Goal: Check status: Check status

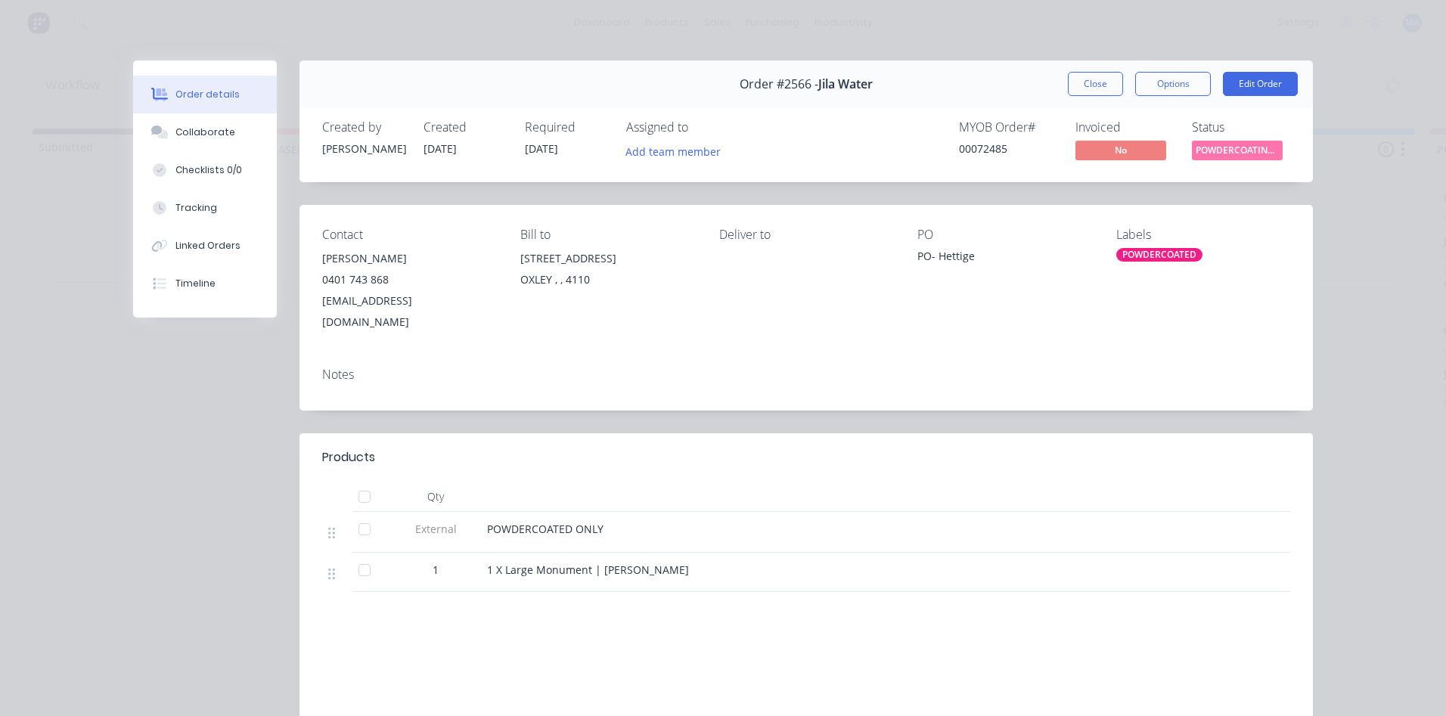
scroll to position [0, 679]
click at [1053, 85] on div "Order #2566 - Jila Water Close Options Edit Order" at bounding box center [805, 84] width 1013 height 48
click at [1086, 82] on button "Close" at bounding box center [1095, 84] width 55 height 24
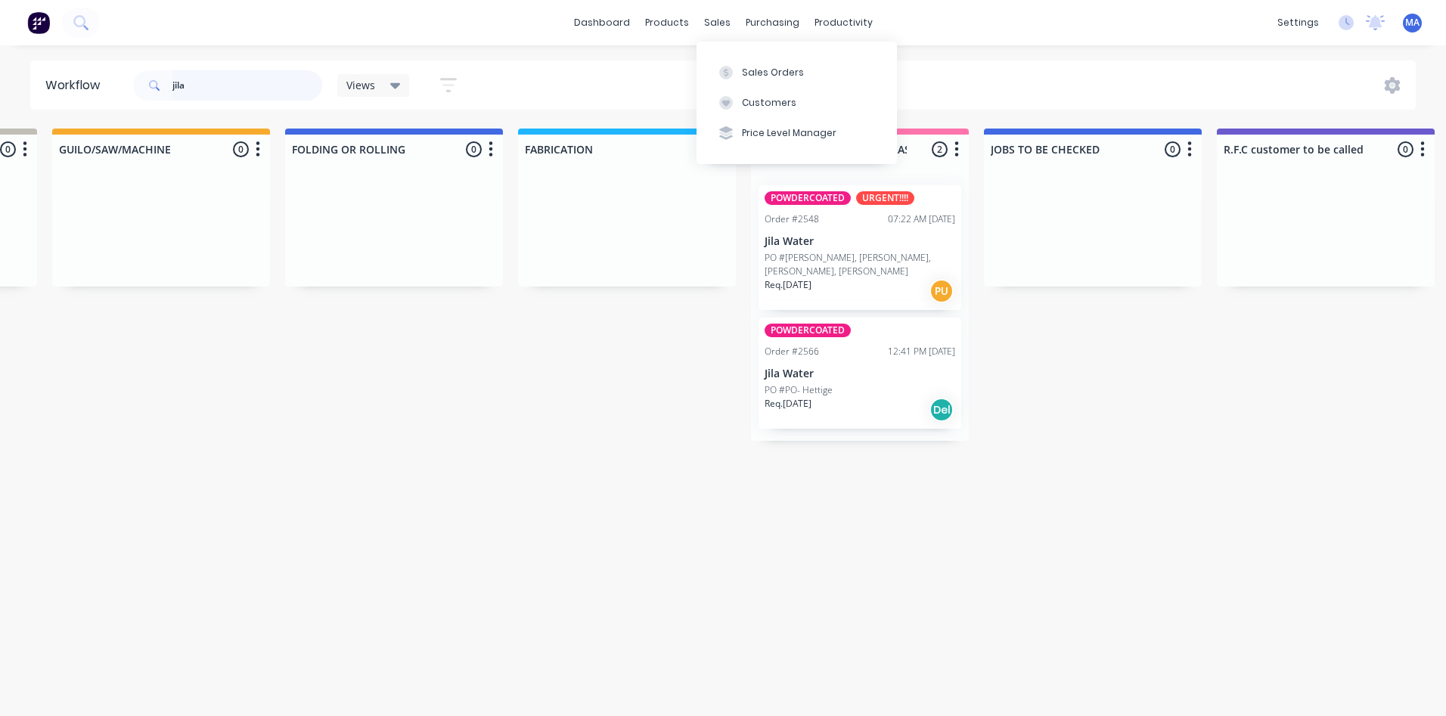
drag, startPoint x: 209, startPoint y: 79, endPoint x: 73, endPoint y: 79, distance: 135.4
click at [73, 79] on header "Workflow jila Views Save new view None (Default) edit Show/Hide statuses Show l…" at bounding box center [723, 84] width 1386 height 49
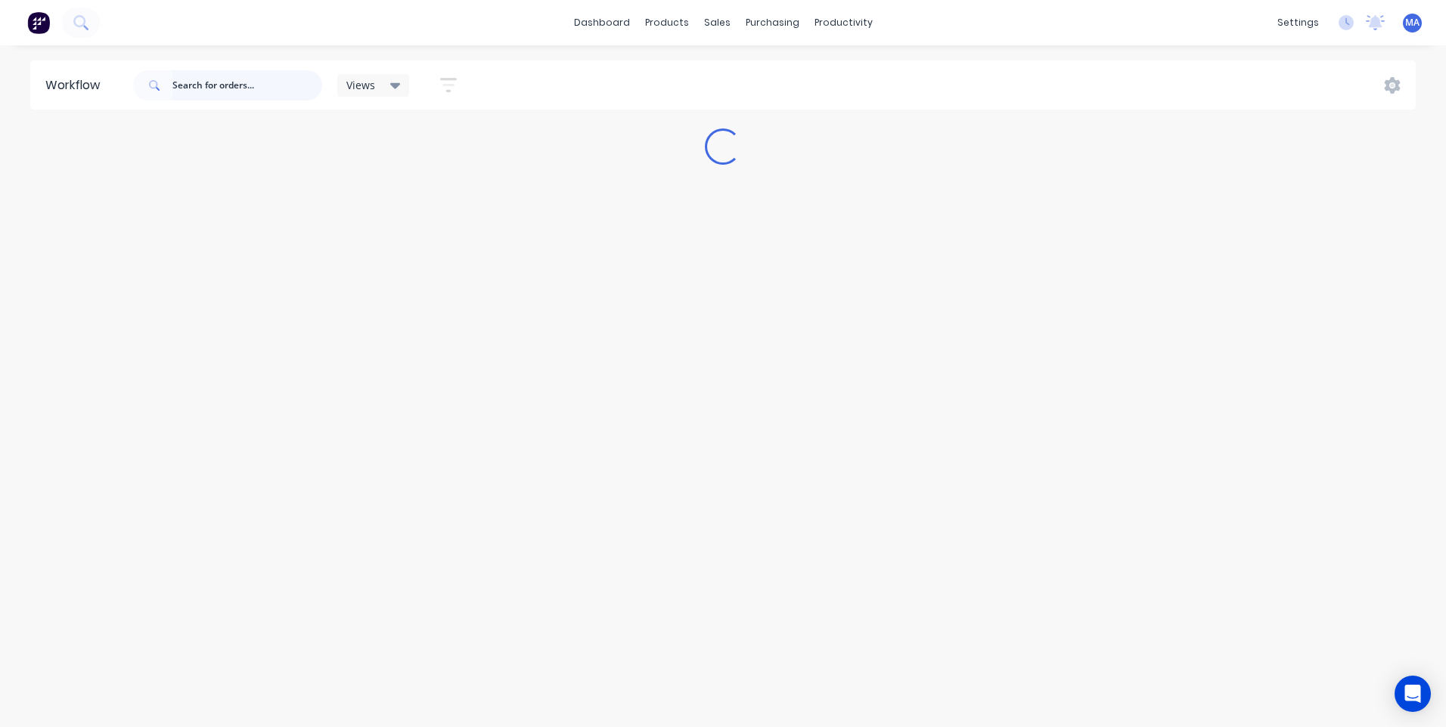
click at [231, 88] on input "text" at bounding box center [247, 85] width 150 height 30
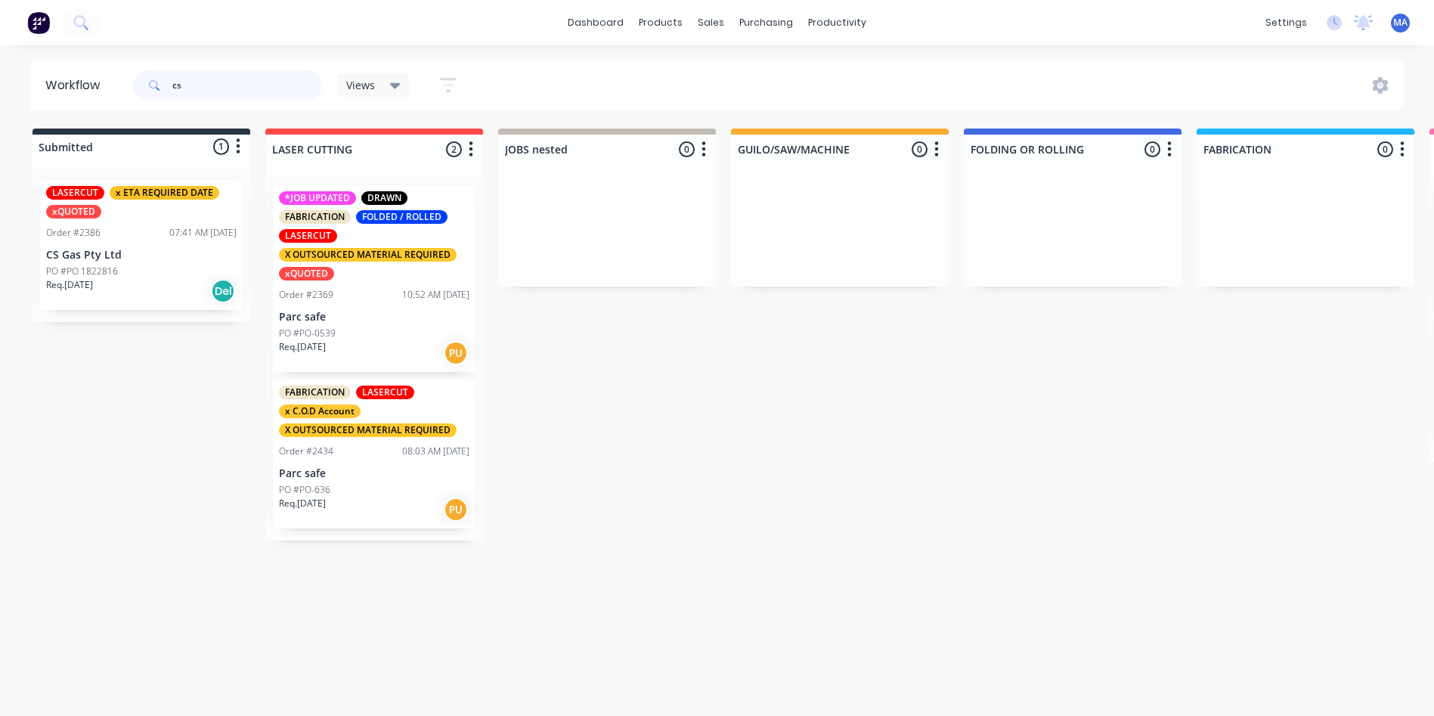
type input "cs"
click at [188, 271] on div "PO #PO 1822816" at bounding box center [141, 272] width 191 height 14
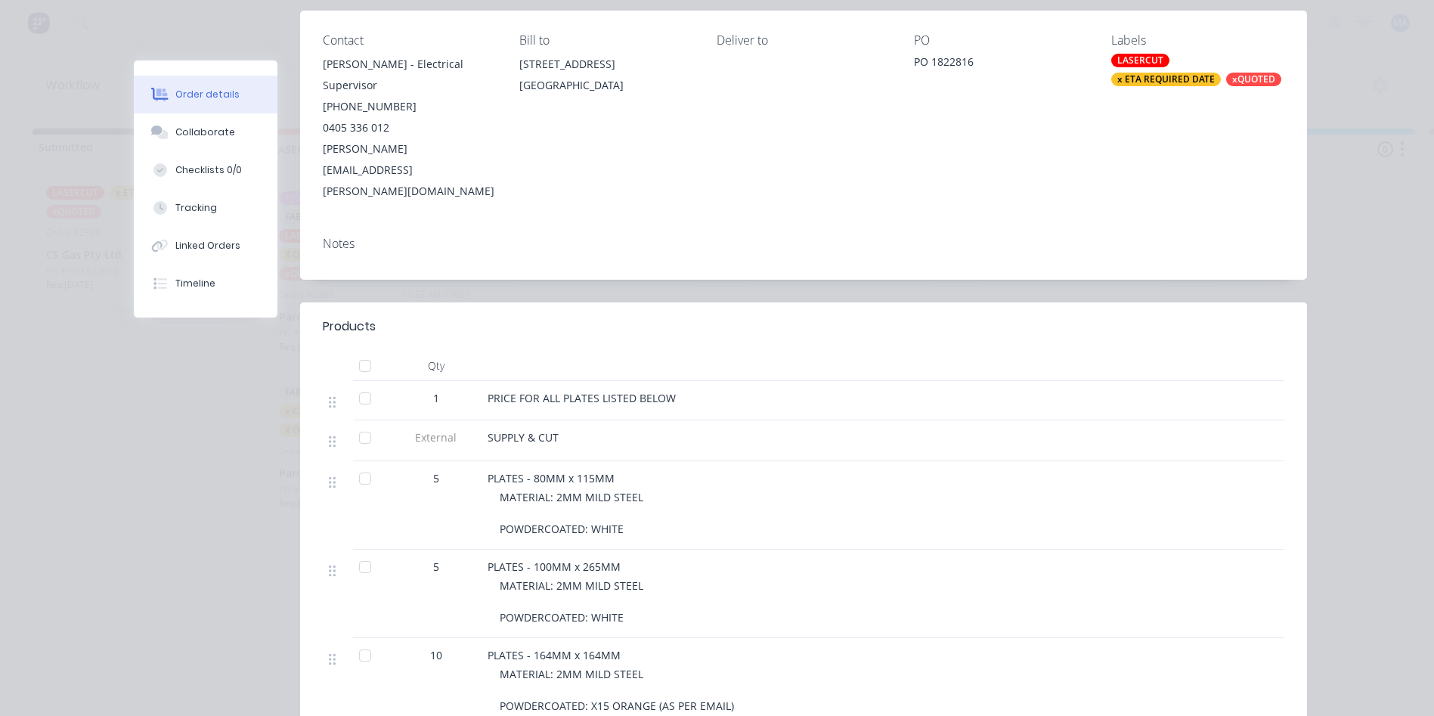
scroll to position [378, 0]
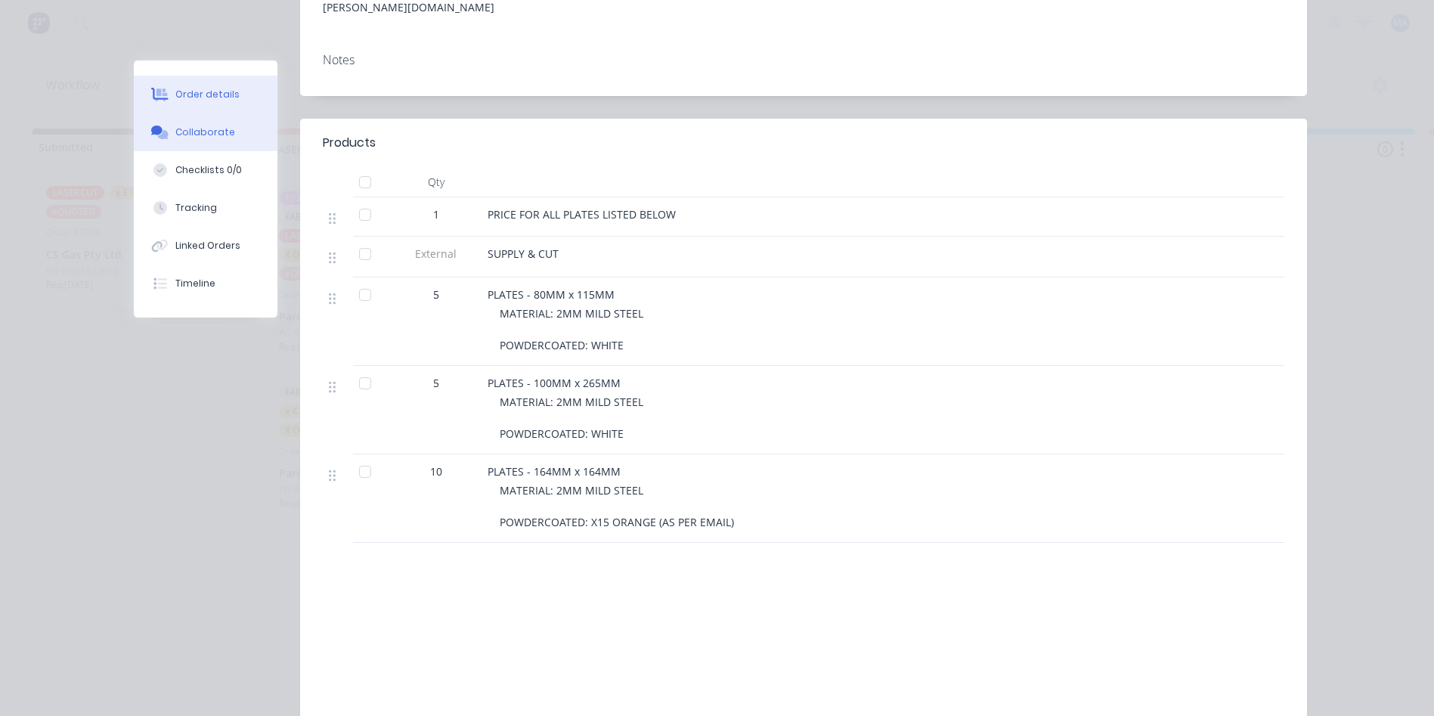
click at [171, 122] on button "Collaborate" at bounding box center [206, 132] width 144 height 38
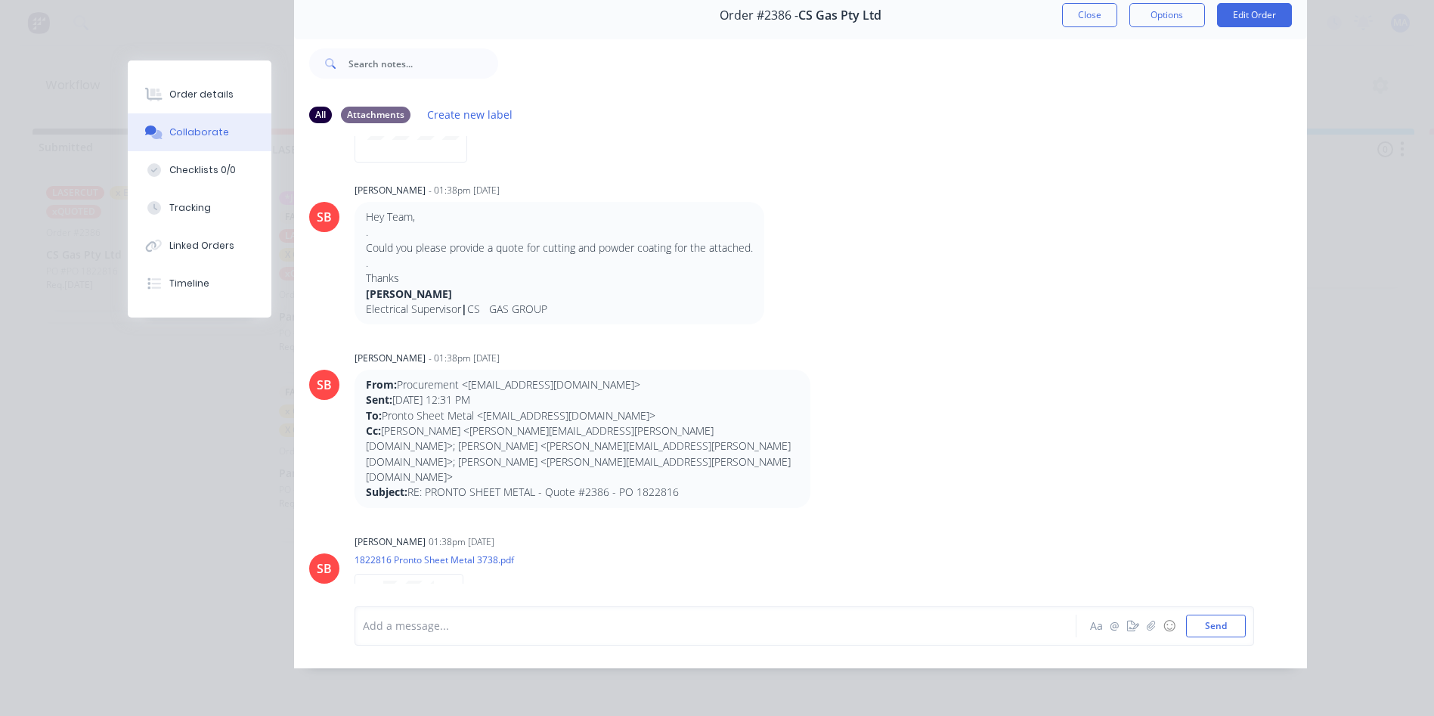
scroll to position [272, 0]
click at [210, 93] on div "Order details" at bounding box center [201, 95] width 64 height 14
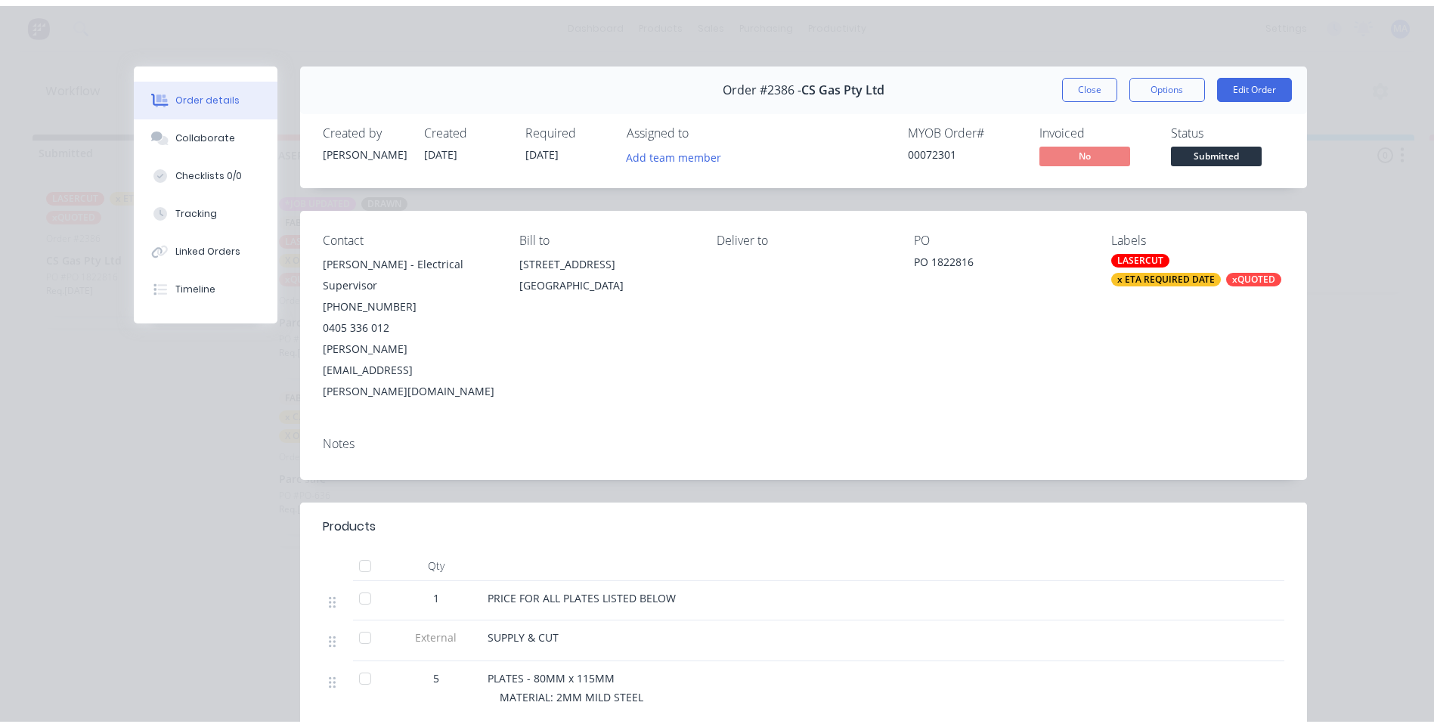
scroll to position [0, 0]
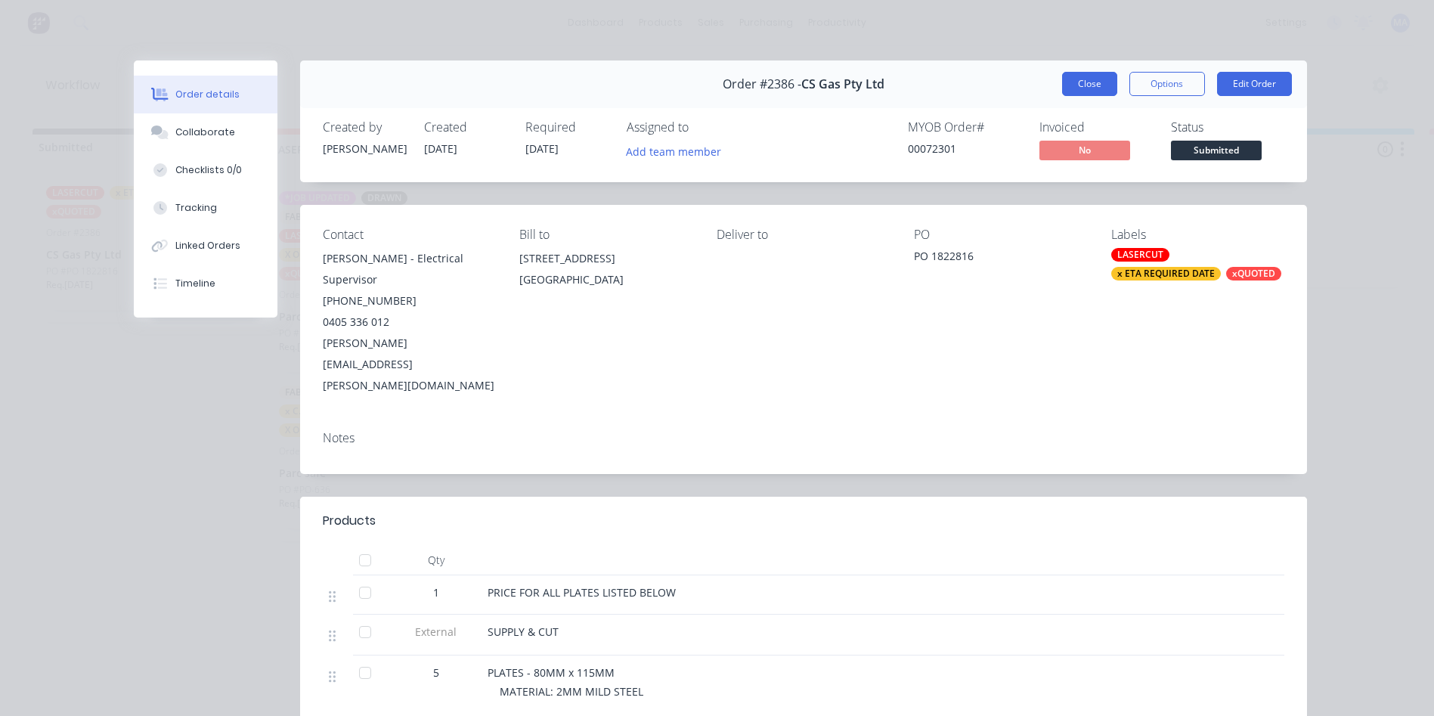
click at [1093, 78] on button "Close" at bounding box center [1089, 84] width 55 height 24
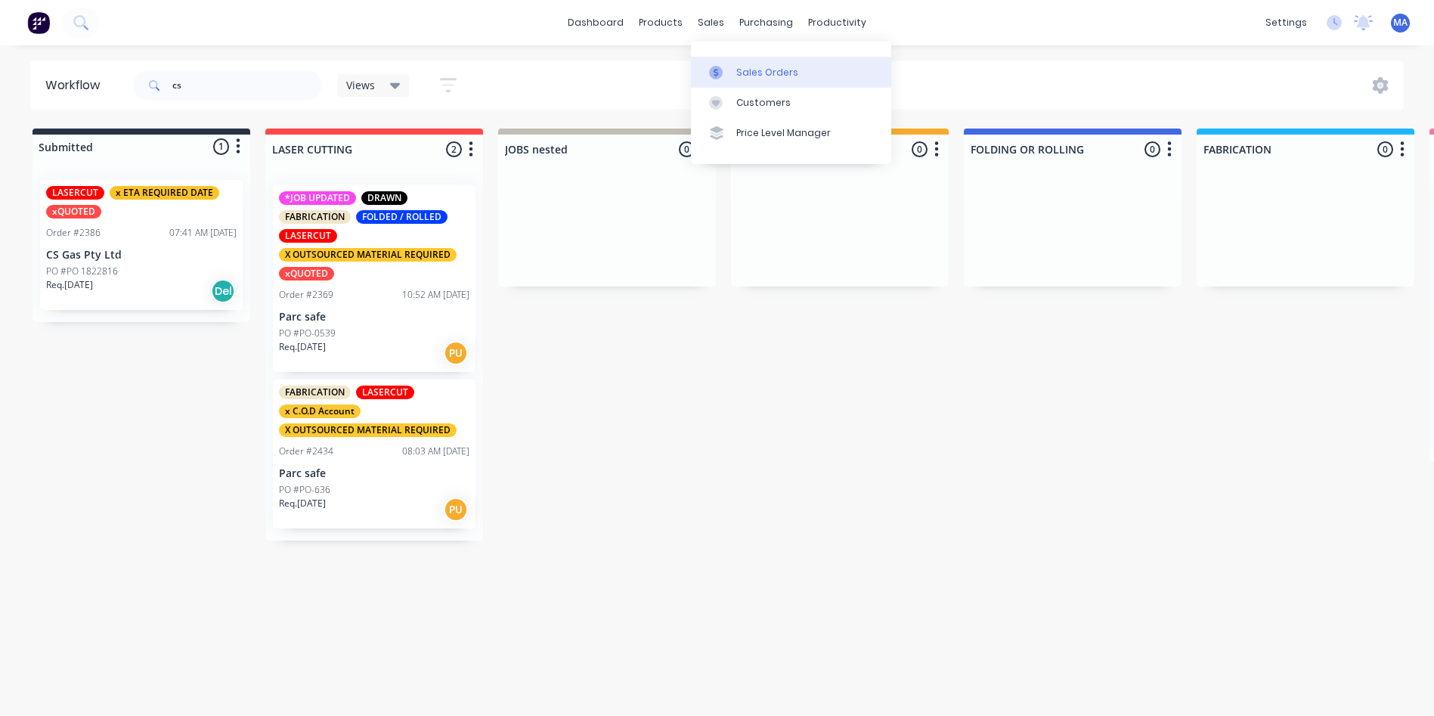
click at [772, 72] on div "Sales Orders" at bounding box center [767, 73] width 62 height 14
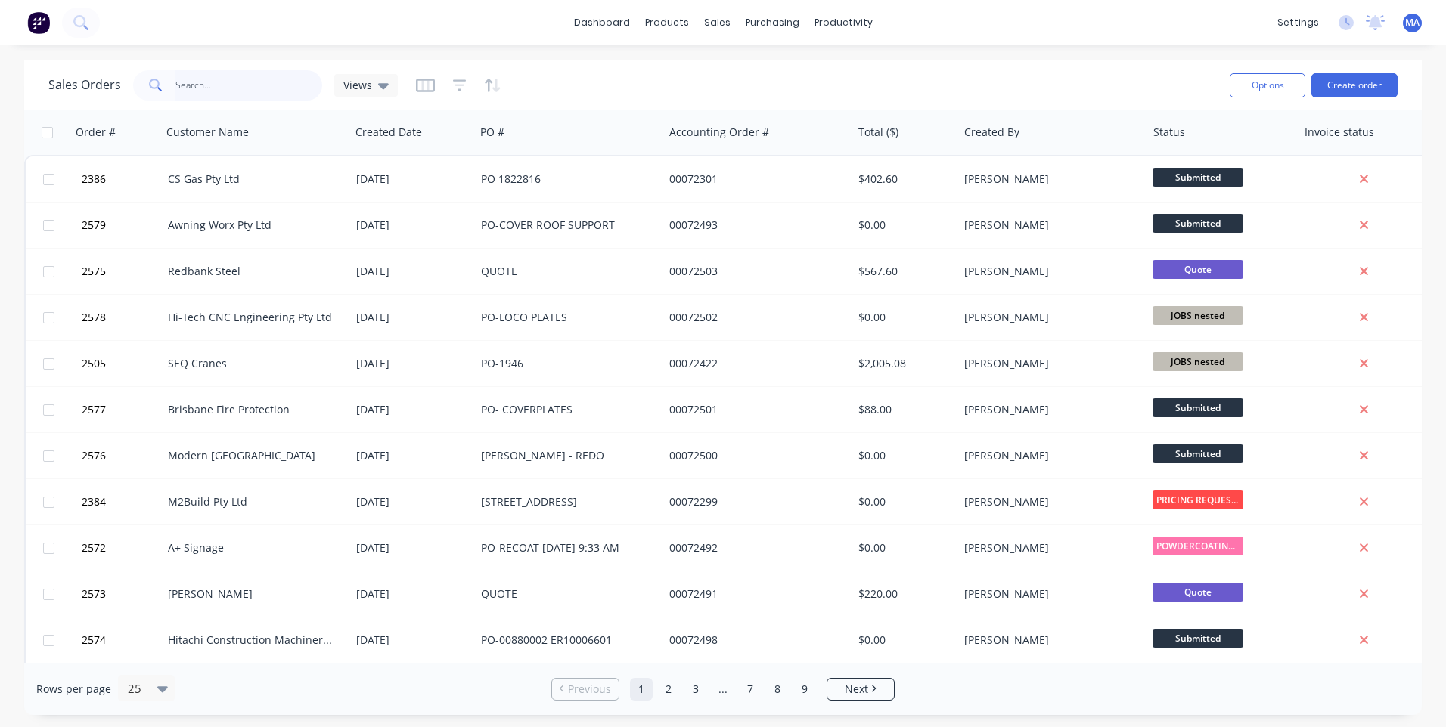
click at [190, 88] on input "text" at bounding box center [248, 85] width 147 height 30
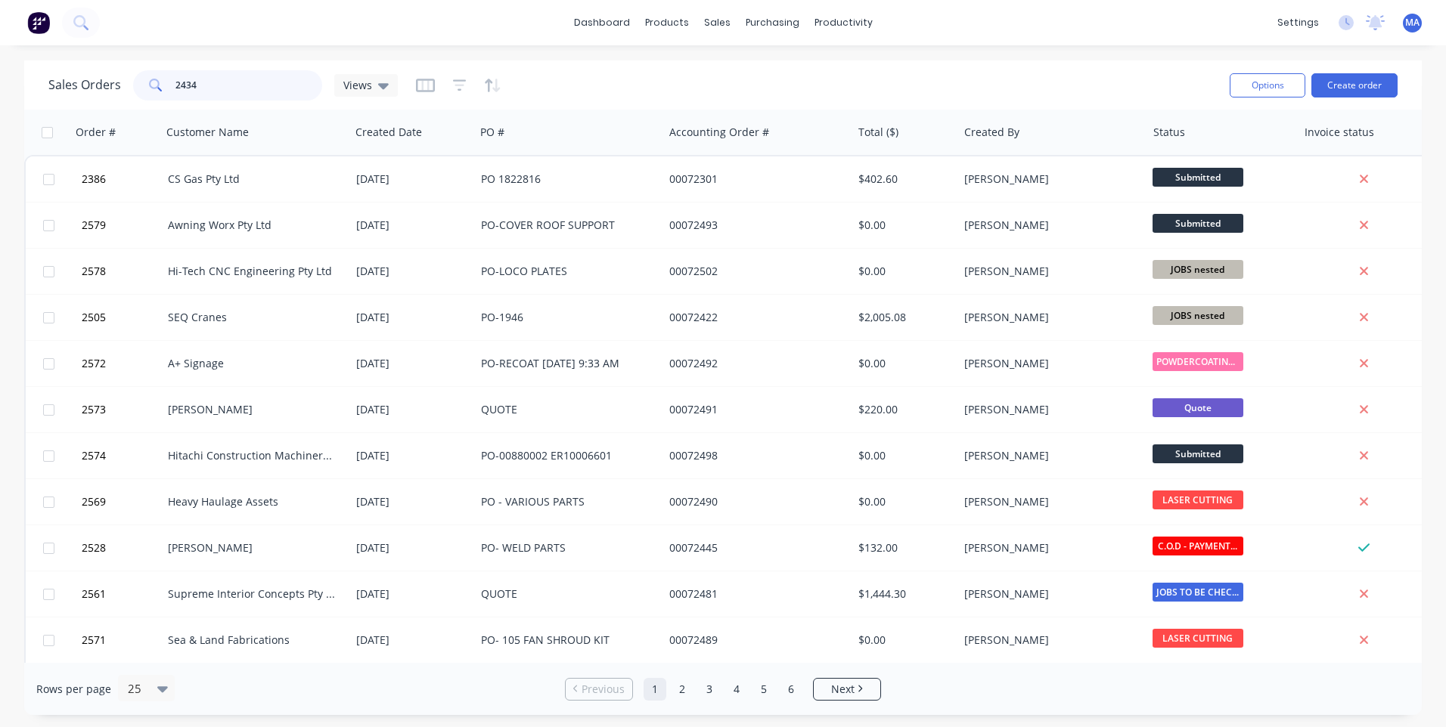
type input "2434"
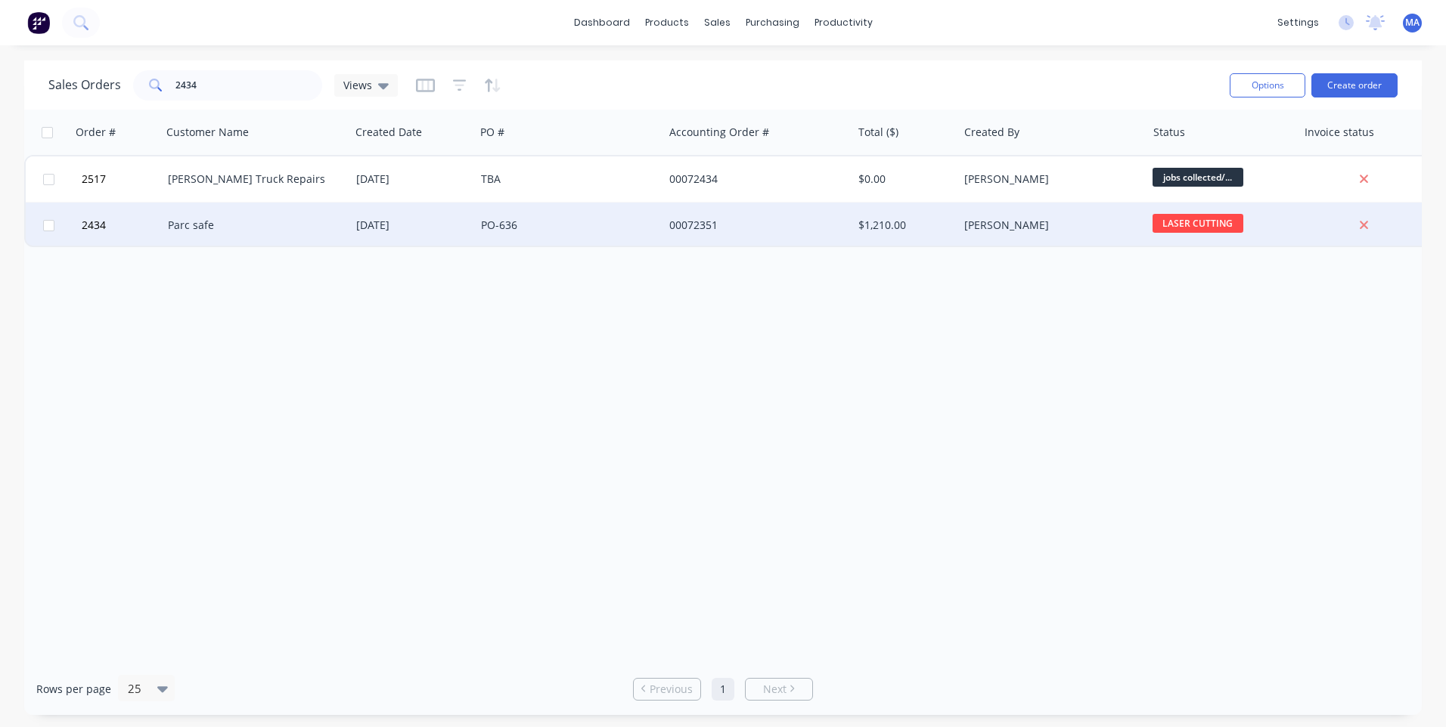
click at [180, 219] on div "Parc safe" at bounding box center [252, 225] width 168 height 15
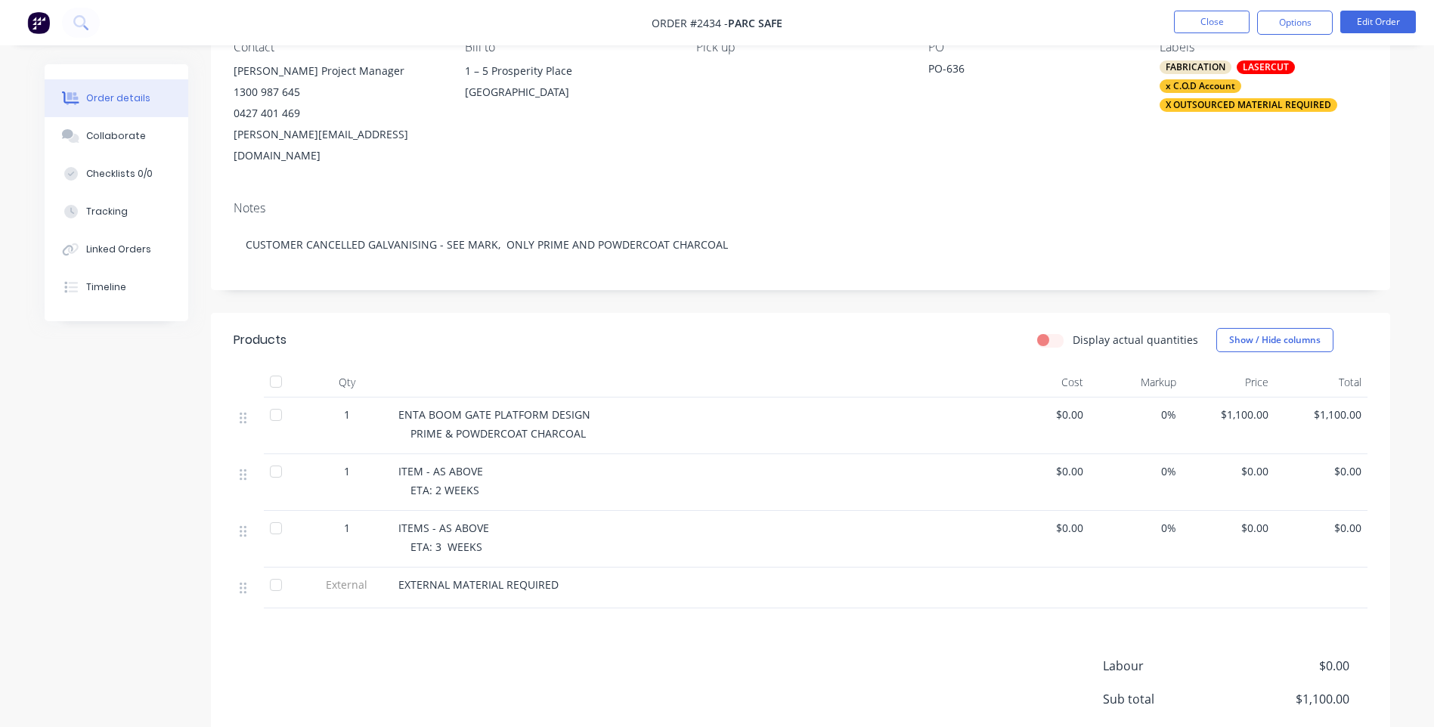
scroll to position [151, 0]
click at [107, 134] on div "Collaborate" at bounding box center [116, 136] width 60 height 14
